Goal: Task Accomplishment & Management: Use online tool/utility

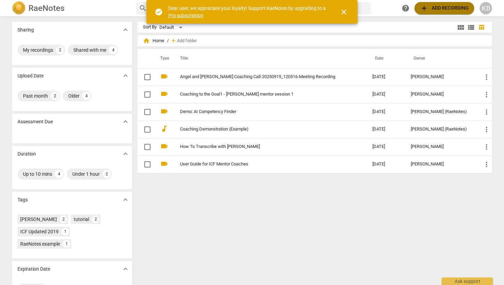
click at [447, 10] on span "add Add recording" at bounding box center [444, 8] width 49 height 8
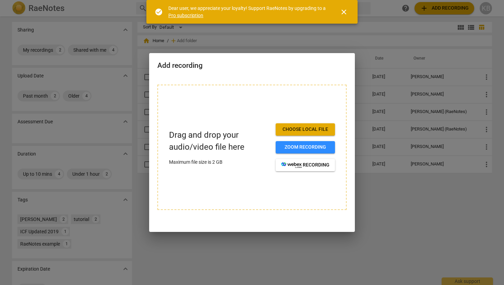
click at [312, 126] on button "Choose local file" at bounding box center [305, 129] width 59 height 12
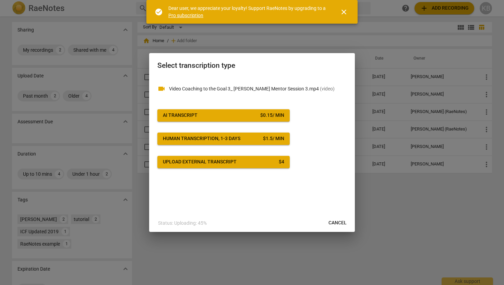
click at [244, 116] on span "AI Transcript $ 0.15 / min" at bounding box center [223, 115] width 121 height 7
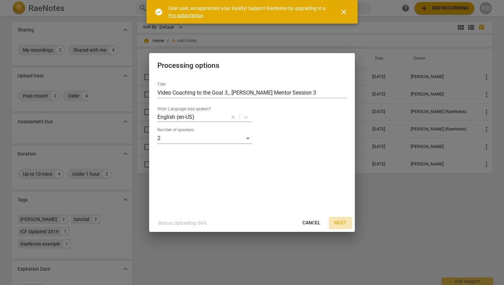
click at [342, 222] on span "Next" at bounding box center [340, 223] width 12 height 7
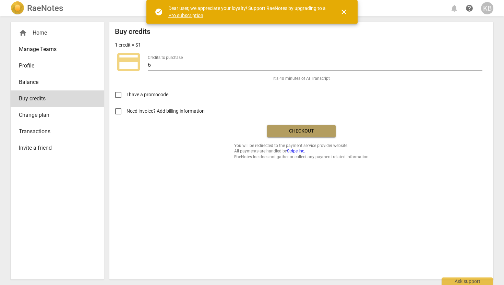
click at [306, 132] on span "Checkout" at bounding box center [302, 131] width 58 height 7
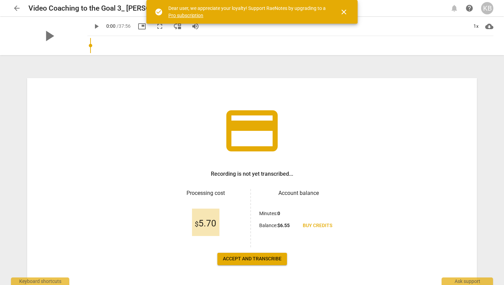
click at [254, 258] on span "Accept and transcribe" at bounding box center [252, 259] width 59 height 7
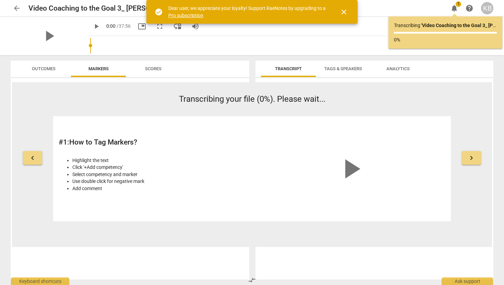
click at [347, 13] on span "close" at bounding box center [344, 12] width 8 height 8
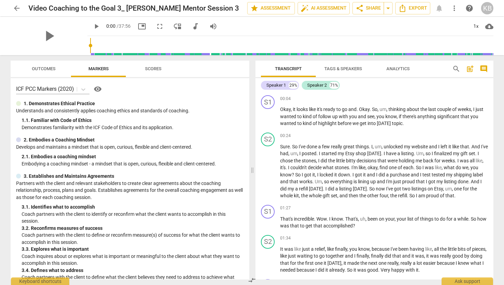
click at [152, 65] on span "Scores" at bounding box center [153, 68] width 33 height 9
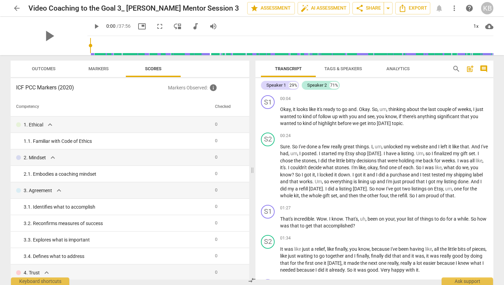
click at [56, 68] on span "Outcomes" at bounding box center [44, 68] width 40 height 9
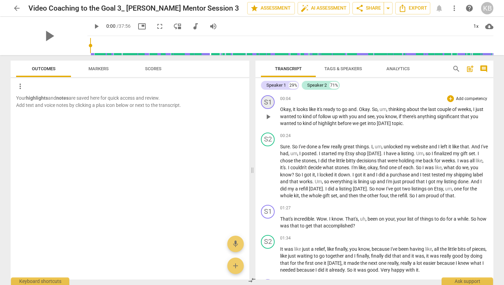
click at [270, 101] on div "S1" at bounding box center [268, 102] width 14 height 14
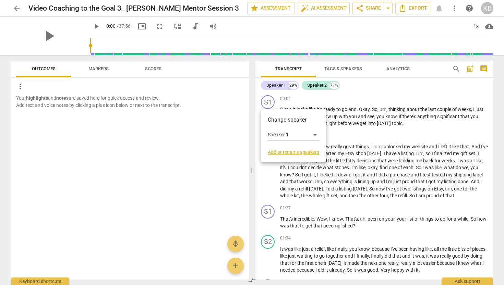
click at [303, 122] on h3 "Change speaker" at bounding box center [293, 120] width 51 height 8
click at [305, 153] on link "Add or rename speakers" at bounding box center [293, 151] width 51 height 5
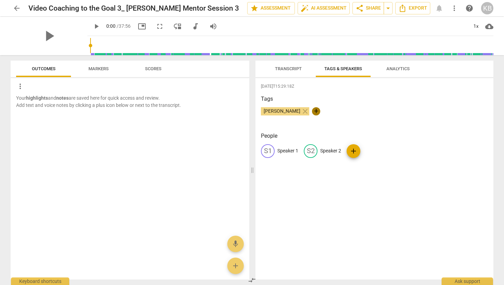
click at [312, 110] on span "+" at bounding box center [316, 111] width 8 height 8
type input "Coach"
click at [350, 111] on span "check" at bounding box center [354, 111] width 8 height 8
click at [301, 110] on span "close" at bounding box center [305, 111] width 8 height 8
click at [321, 151] on p "Speaker 2" at bounding box center [330, 150] width 21 height 7
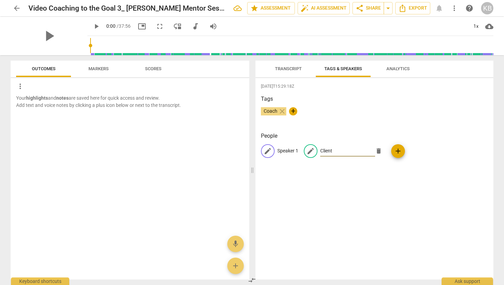
type input "Client"
click at [290, 149] on p "Speaker 1" at bounding box center [287, 150] width 21 height 7
type input "Coach"
click at [436, 189] on div "2025-10-05T15:29:18Z Tags Coach close + People edit Coach delete CL Client add" at bounding box center [374, 179] width 238 height 202
click at [290, 67] on span "Transcript" at bounding box center [288, 68] width 27 height 5
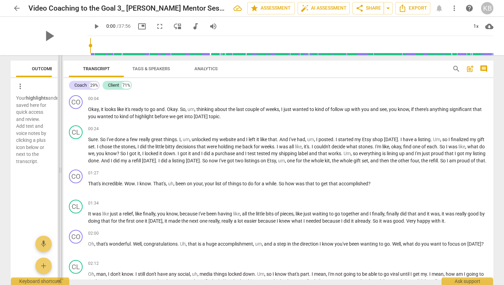
drag, startPoint x: 253, startPoint y: 169, endPoint x: 61, endPoint y: 174, distance: 192.8
click at [61, 174] on span at bounding box center [60, 170] width 4 height 230
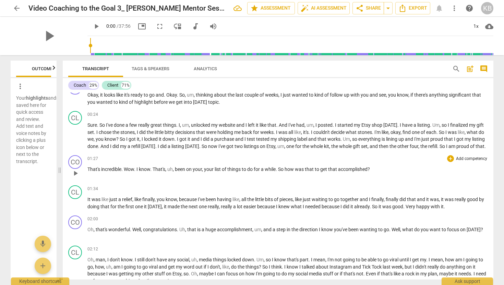
scroll to position [24, 0]
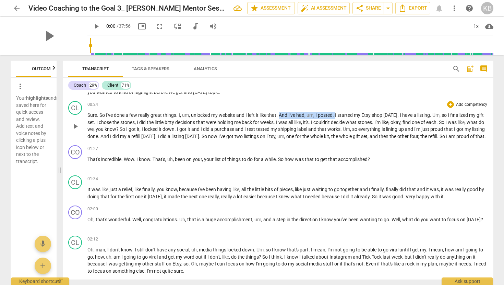
drag, startPoint x: 337, startPoint y: 116, endPoint x: 282, endPoint y: 116, distance: 55.2
click at [282, 116] on p "Sure . So I've done a few really great things . I , um , unlocked my website an…" at bounding box center [287, 126] width 400 height 28
click at [301, 139] on p "Sure . So I've done a few really great things . I , um , unlocked my website an…" at bounding box center [287, 126] width 400 height 28
drag, startPoint x: 337, startPoint y: 115, endPoint x: 282, endPoint y: 113, distance: 55.2
click at [282, 113] on p "Sure . So I've done a few really great things . I , um , unlocked my website an…" at bounding box center [287, 126] width 400 height 28
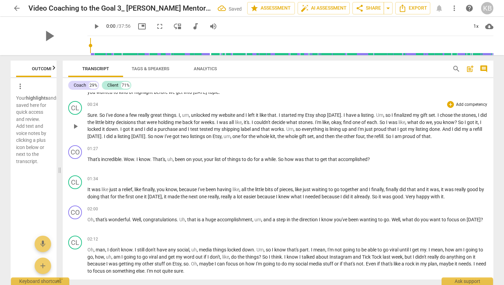
click at [323, 126] on p "Sure . So I've done a few really great things . I , um , unlocked my website an…" at bounding box center [287, 126] width 400 height 28
click at [392, 115] on span "so" at bounding box center [388, 114] width 6 height 5
drag, startPoint x: 282, startPoint y: 122, endPoint x: 245, endPoint y: 121, distance: 36.4
click at [245, 121] on p "Sure . So I've done a few really great things . I , um , unlocked my website an…" at bounding box center [287, 126] width 400 height 28
click at [334, 122] on span "one" at bounding box center [329, 122] width 9 height 5
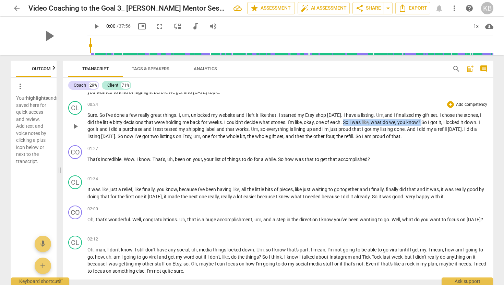
drag, startPoint x: 444, startPoint y: 121, endPoint x: 367, endPoint y: 122, distance: 76.8
click at [367, 122] on p "Sure . So I've done a few really great things . I , um , unlocked my website an…" at bounding box center [287, 126] width 400 height 28
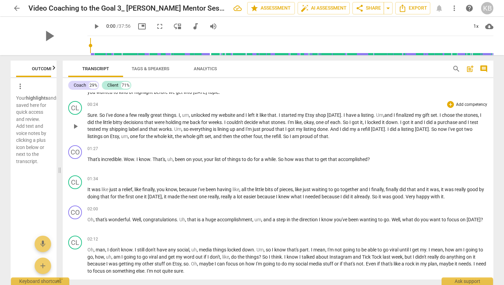
click at [424, 122] on span "and" at bounding box center [419, 122] width 9 height 5
drag, startPoint x: 447, startPoint y: 122, endPoint x: 424, endPoint y: 124, distance: 22.7
click at [424, 124] on p "Sure . So I've done a few really great things . I , um , unlocked my website an…" at bounding box center [287, 126] width 400 height 28
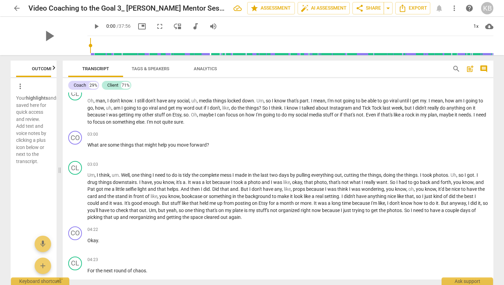
scroll to position [174, 0]
click at [201, 100] on span "media" at bounding box center [206, 99] width 14 height 5
click at [419, 100] on span "." at bounding box center [418, 99] width 2 height 5
drag, startPoint x: 132, startPoint y: 108, endPoint x: 114, endPoint y: 105, distance: 17.8
click at [114, 105] on p "Oh , man , I don't know . I still don't have any social media things locked dow…" at bounding box center [287, 111] width 400 height 28
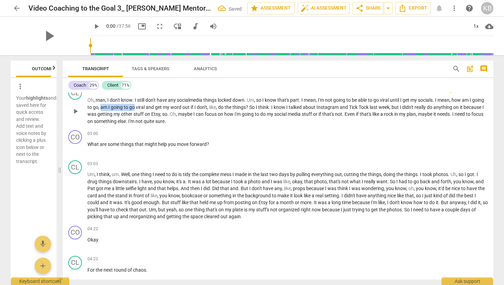
drag, startPoint x: 147, startPoint y: 108, endPoint x: 115, endPoint y: 108, distance: 32.9
click at [115, 108] on p "Oh , man , I don't know . I still don't have any social media things locked dow…" at bounding box center [287, 111] width 400 height 28
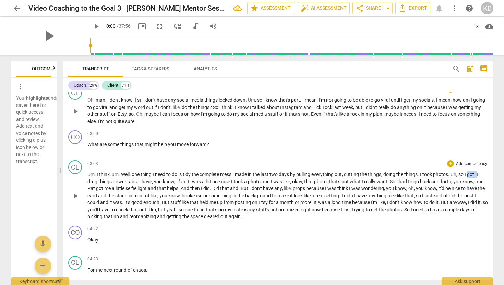
drag, startPoint x: 480, startPoint y: 174, endPoint x: 471, endPoint y: 174, distance: 8.2
click at [471, 174] on p "Um , I think , um . Well , one thing I need to do is tidy the complete mess I m…" at bounding box center [287, 195] width 400 height 49
drag, startPoint x: 190, startPoint y: 181, endPoint x: 172, endPoint y: 182, distance: 17.8
click at [172, 182] on p "Um , I think , um . Well , one thing I need to do is tidy the complete mess I m…" at bounding box center [287, 195] width 400 height 49
click at [213, 188] on span "." at bounding box center [211, 188] width 2 height 5
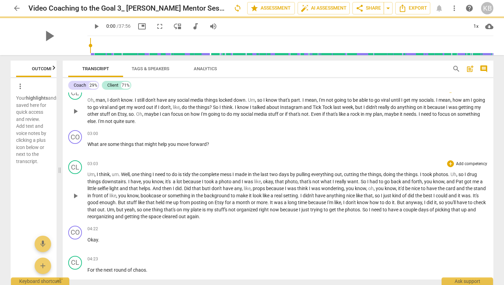
click at [192, 189] on span "Did" at bounding box center [188, 188] width 8 height 5
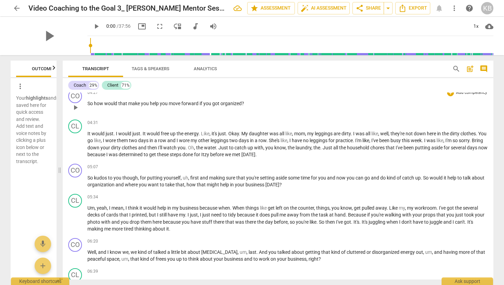
scroll to position [372, 0]
drag, startPoint x: 229, startPoint y: 133, endPoint x: 202, endPoint y: 133, distance: 27.1
click at [202, 133] on p "It would just . I would just . It would free up the energy . Like , it's just .…" at bounding box center [287, 144] width 400 height 28
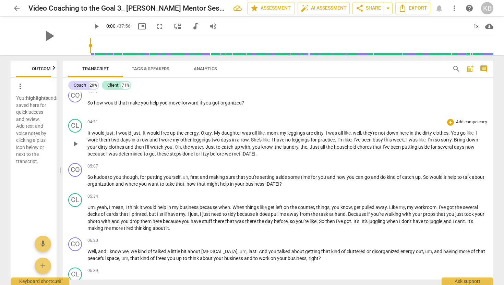
click at [460, 133] on span "You" at bounding box center [455, 132] width 9 height 5
click at [164, 146] on span "watch" at bounding box center [157, 146] width 14 height 5
click at [165, 148] on span "washe them for" at bounding box center [166, 146] width 33 height 5
drag, startPoint x: 222, startPoint y: 147, endPoint x: 195, endPoint y: 146, distance: 26.8
click at [195, 146] on p "It would just . I would just . It would free up the energy . Okay . My daughter…" at bounding box center [287, 144] width 400 height 28
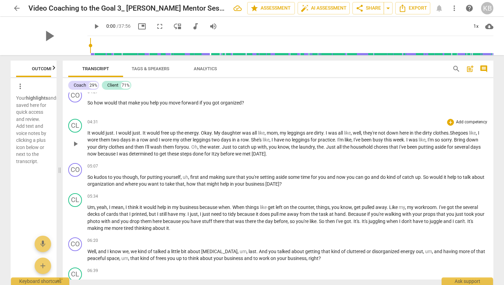
click at [222, 147] on span "." at bounding box center [220, 146] width 2 height 5
click at [187, 154] on span "Itzy" at bounding box center [184, 153] width 9 height 5
click at [189, 154] on span "Itzy" at bounding box center [184, 153] width 9 height 5
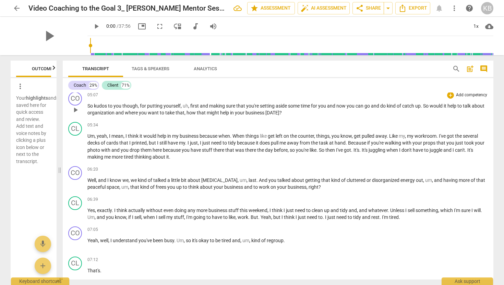
scroll to position [448, 0]
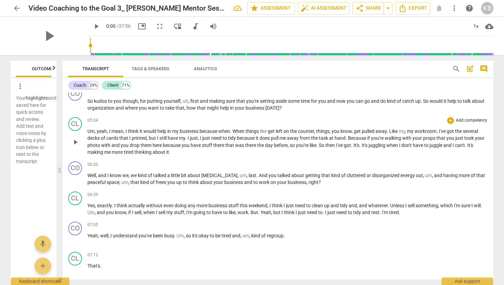
click at [235, 132] on span "When" at bounding box center [238, 131] width 13 height 5
click at [239, 131] on span "When" at bounding box center [238, 131] width 13 height 5
click at [169, 138] on span "." at bounding box center [167, 137] width 2 height 5
drag, startPoint x: 373, startPoint y: 146, endPoint x: 331, endPoint y: 146, distance: 41.8
click at [331, 146] on p "Um , yeah , I mean , I think it would help in my business because w hen things …" at bounding box center [287, 142] width 400 height 28
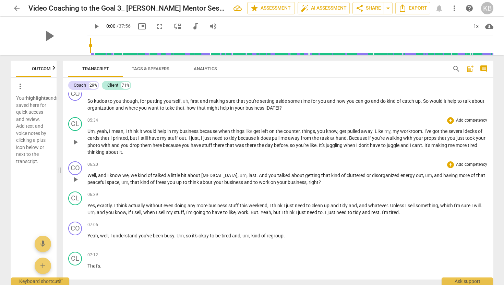
click at [327, 183] on p "Well , and I know we , we kind of talked a little bit about perfectionism , um …" at bounding box center [287, 179] width 400 height 14
click at [484, 67] on span "comment" at bounding box center [484, 69] width 8 height 8
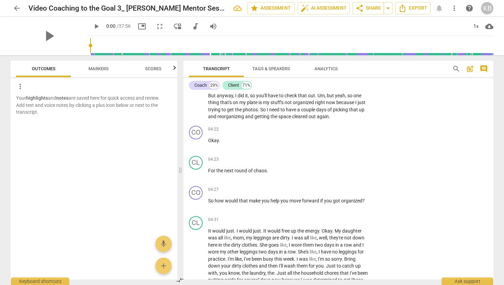
scroll to position [664, 0]
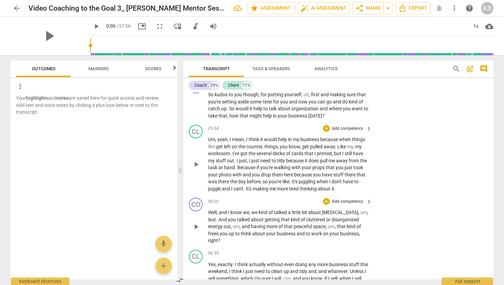
click at [236, 244] on p "Well , and I know we , we kind of talked a little bit about perfectionism , um …" at bounding box center [288, 226] width 160 height 35
click at [164, 265] on span "add" at bounding box center [163, 266] width 8 height 8
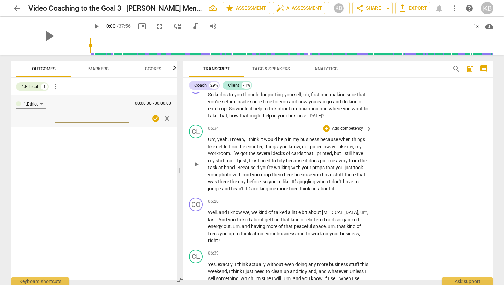
click at [167, 118] on span "close" at bounding box center [167, 119] width 8 height 8
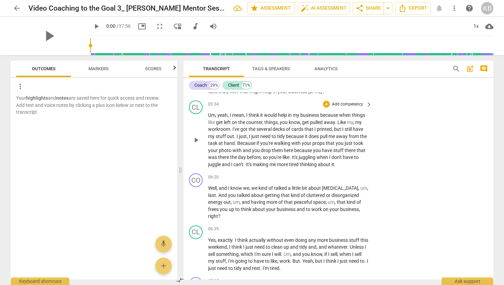
scroll to position [689, 0]
click at [470, 67] on span "post_add" at bounding box center [470, 69] width 8 height 8
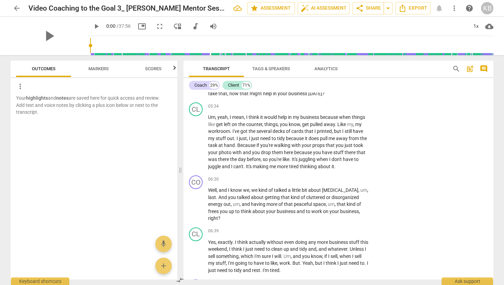
scroll to position [15, 0]
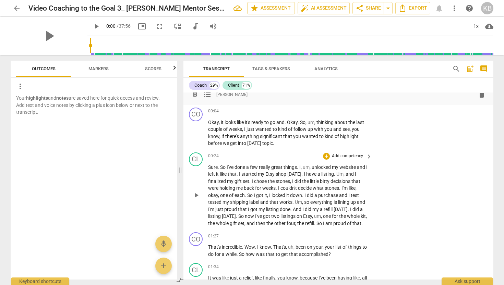
click at [470, 67] on span "post_add" at bounding box center [470, 69] width 8 height 8
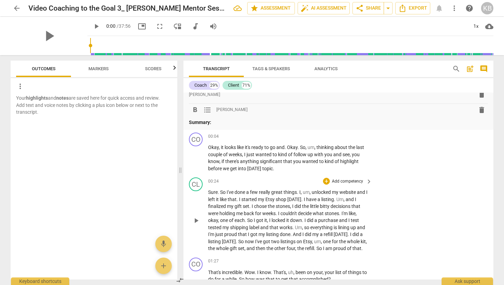
click at [470, 67] on span "post_add" at bounding box center [470, 69] width 8 height 8
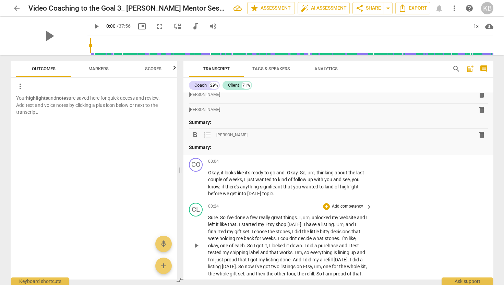
click at [470, 67] on span "post_add" at bounding box center [470, 69] width 8 height 8
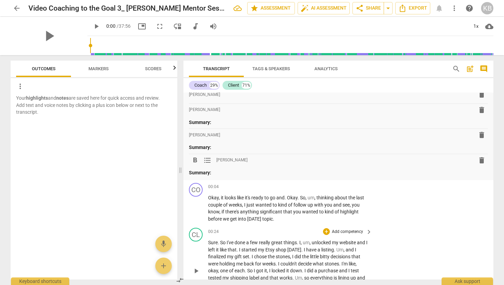
click at [481, 161] on span "delete" at bounding box center [482, 160] width 8 height 8
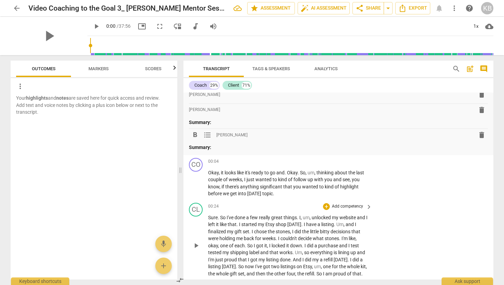
click at [480, 137] on span "delete" at bounding box center [482, 135] width 8 height 8
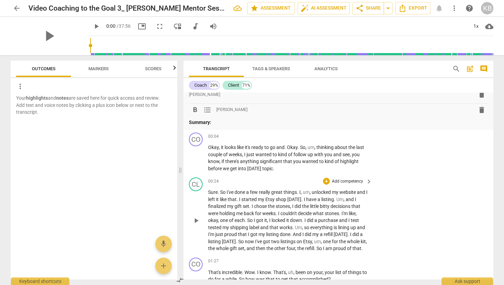
click at [481, 113] on span "delete" at bounding box center [482, 110] width 8 height 8
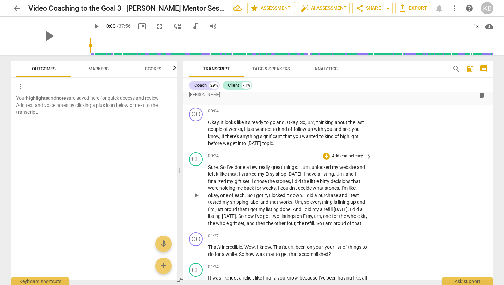
scroll to position [0, 0]
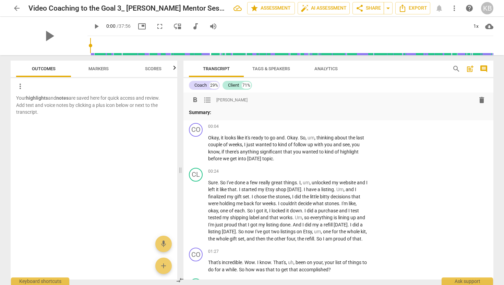
click at [478, 100] on span "delete" at bounding box center [482, 100] width 8 height 8
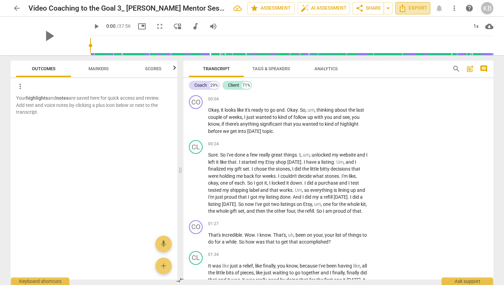
click at [413, 12] on span "Export" at bounding box center [412, 8] width 29 height 8
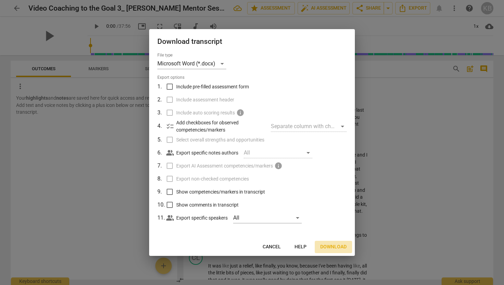
click at [332, 248] on span "Download" at bounding box center [333, 247] width 26 height 7
